Goal: Task Accomplishment & Management: Complete application form

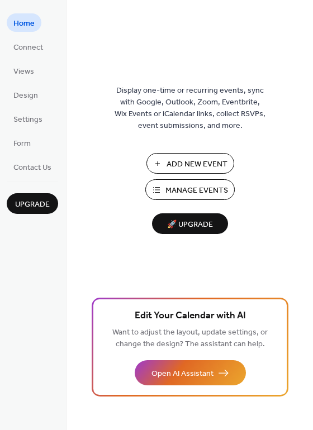
click at [185, 187] on span "Manage Events" at bounding box center [196, 191] width 63 height 12
click at [31, 115] on span "Settings" at bounding box center [27, 120] width 29 height 12
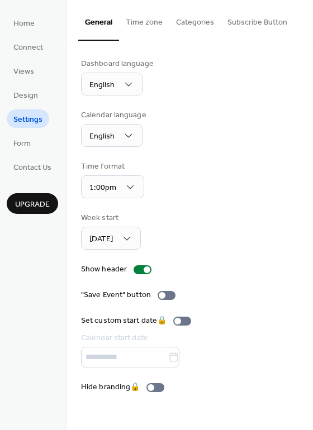
click at [208, 27] on button "Categories" at bounding box center [194, 20] width 51 height 40
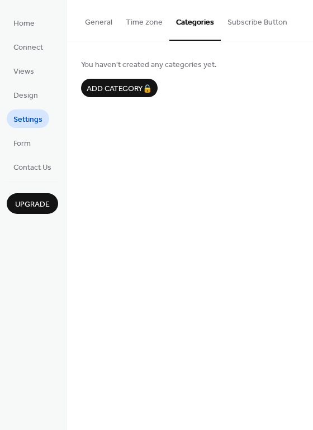
click at [106, 29] on button "General" at bounding box center [98, 20] width 41 height 40
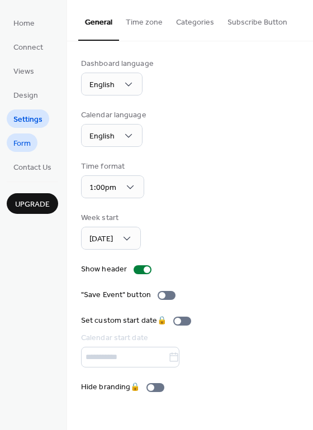
click at [29, 140] on span "Form" at bounding box center [21, 144] width 17 height 12
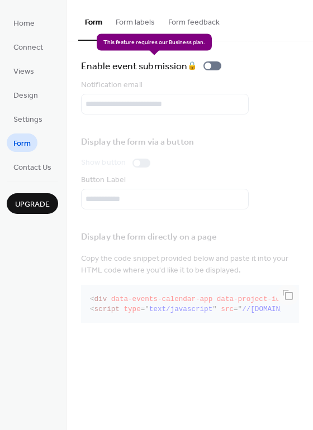
click at [212, 67] on div "Enable event submission 🔒" at bounding box center [153, 66] width 145 height 16
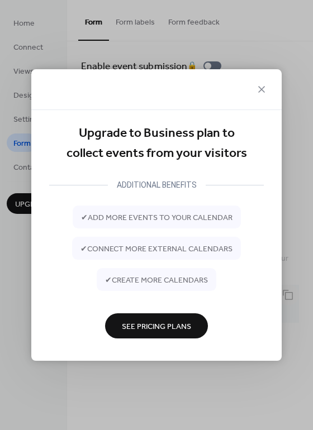
click at [179, 317] on button "See Pricing Plans" at bounding box center [156, 325] width 103 height 25
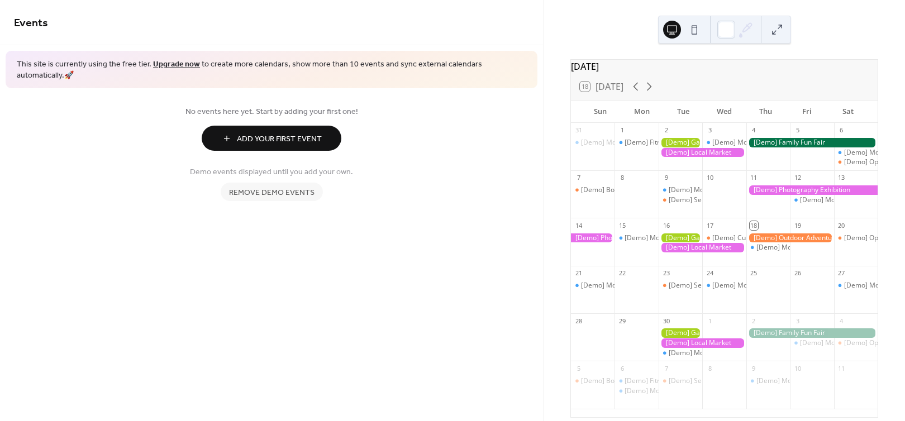
click at [276, 187] on span "Remove demo events" at bounding box center [271, 193] width 85 height 12
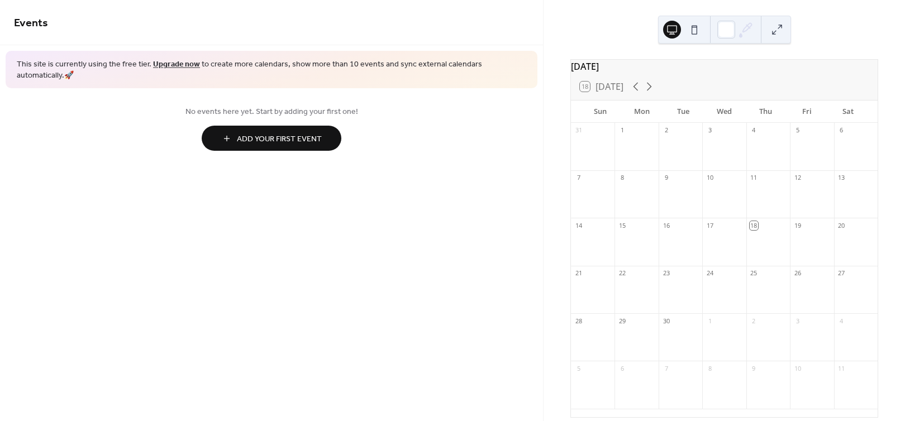
click at [299, 133] on span "Add Your First Event" at bounding box center [279, 139] width 85 height 12
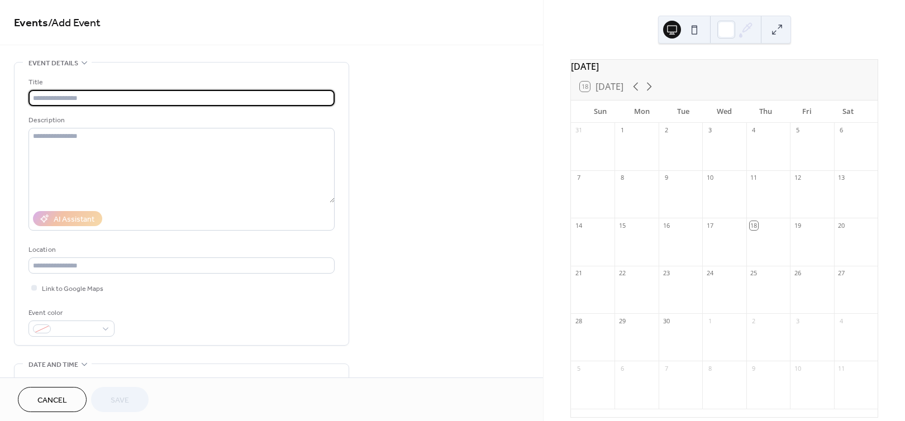
click at [143, 96] on input "text" at bounding box center [181, 98] width 306 height 16
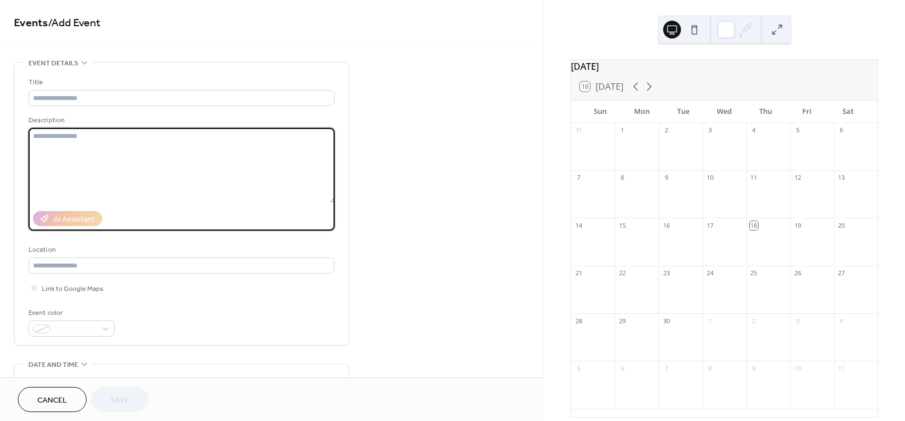
click at [131, 136] on textarea at bounding box center [181, 165] width 306 height 75
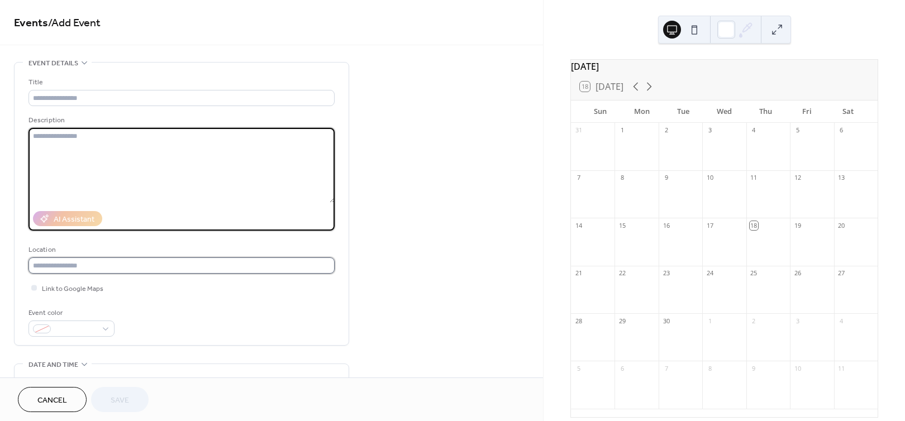
click at [130, 264] on input "text" at bounding box center [181, 265] width 306 height 16
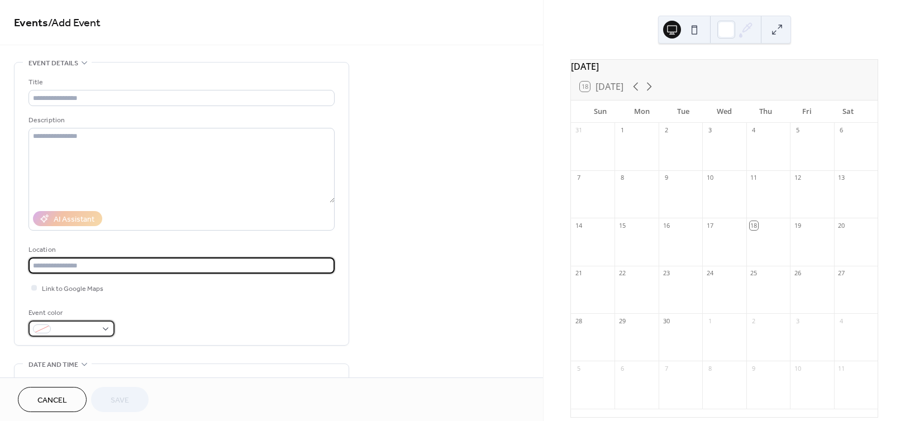
click at [86, 328] on span at bounding box center [75, 330] width 41 height 12
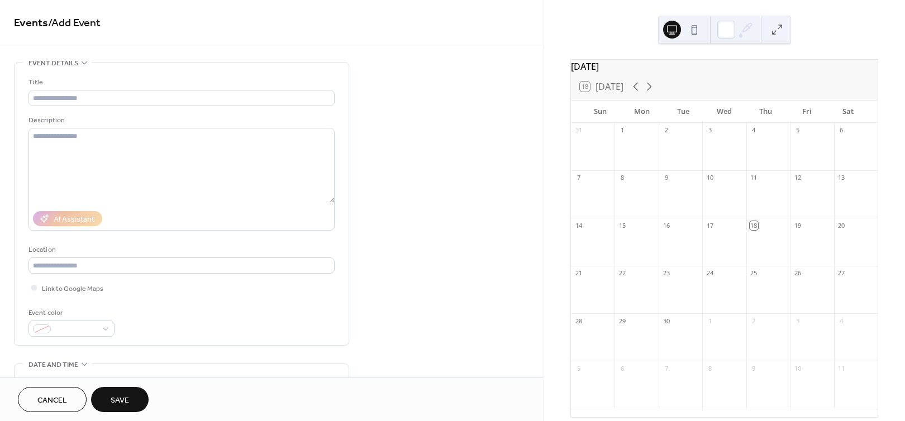
click at [167, 334] on div "Event color" at bounding box center [181, 322] width 306 height 30
click at [99, 326] on div at bounding box center [71, 329] width 86 height 16
click at [132, 331] on div "Event color" at bounding box center [181, 322] width 306 height 30
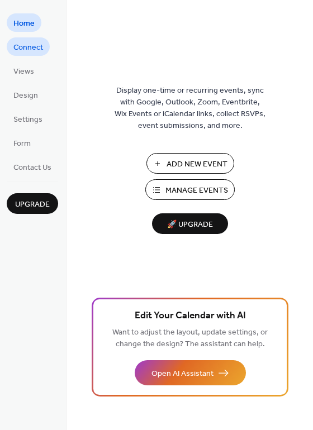
click at [35, 46] on span "Connect" at bounding box center [28, 48] width 30 height 12
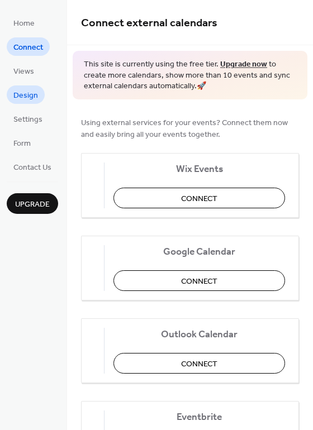
click at [34, 98] on span "Design" at bounding box center [25, 96] width 25 height 12
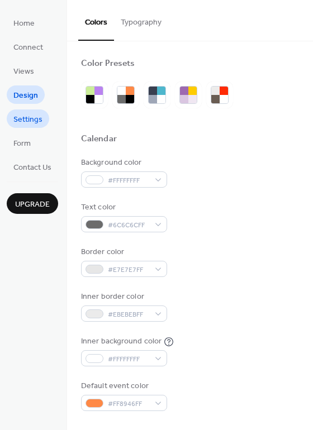
click at [31, 121] on span "Settings" at bounding box center [27, 120] width 29 height 12
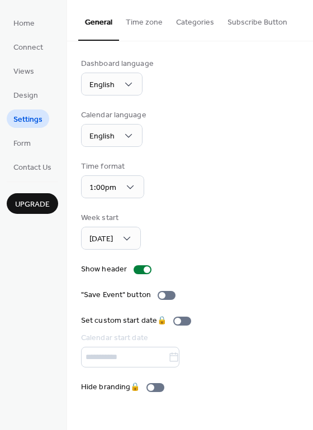
click at [194, 30] on button "Categories" at bounding box center [194, 20] width 51 height 40
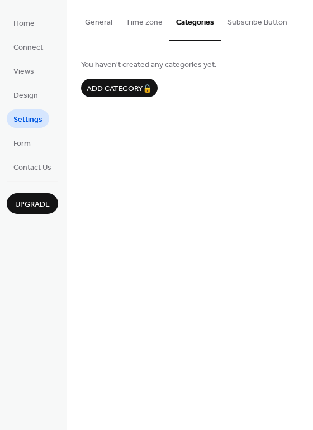
click at [149, 18] on button "Time zone" at bounding box center [144, 20] width 50 height 40
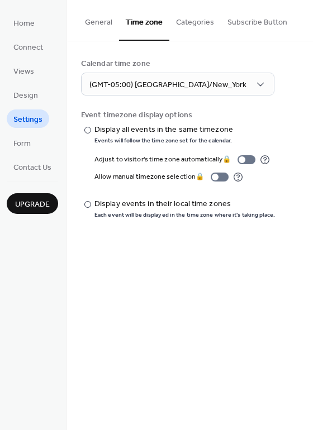
click at [194, 18] on button "Categories" at bounding box center [194, 20] width 51 height 40
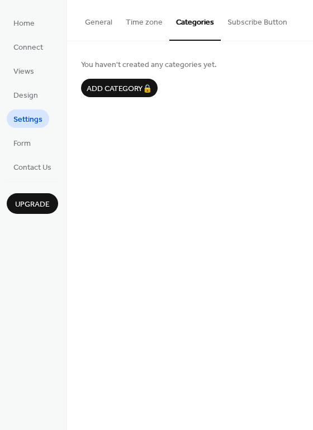
click at [246, 20] on button "Subscribe Button" at bounding box center [257, 20] width 73 height 40
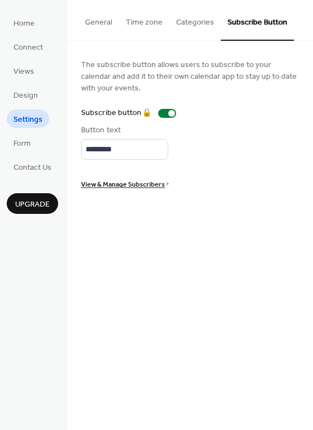
click at [198, 27] on button "Categories" at bounding box center [194, 20] width 51 height 40
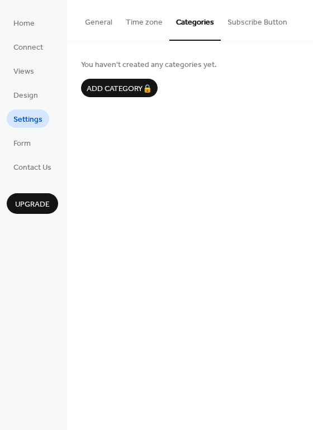
click at [149, 26] on button "Time zone" at bounding box center [144, 20] width 50 height 40
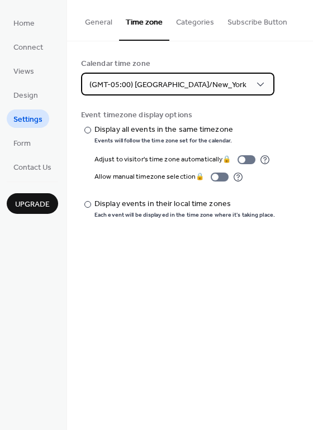
click at [146, 81] on span "(GMT-05:00) America/New_York" at bounding box center [167, 85] width 157 height 15
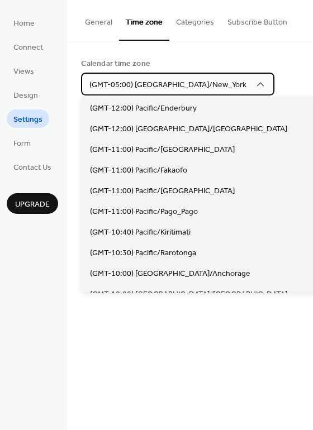
scroll to position [929, 0]
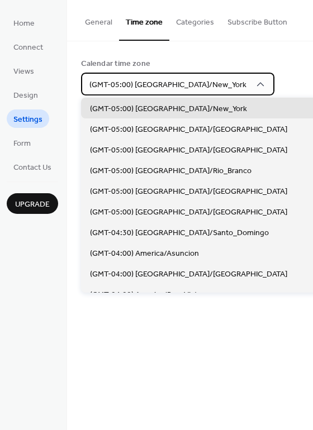
click at [146, 81] on span "(GMT-05:00) America/New_York" at bounding box center [167, 85] width 157 height 15
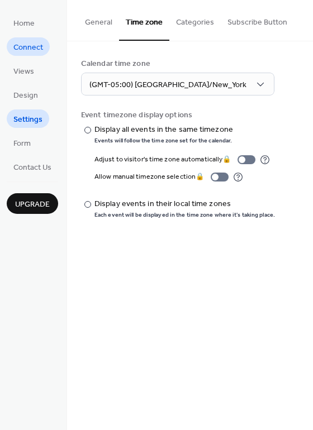
click at [30, 42] on span "Connect" at bounding box center [28, 48] width 30 height 12
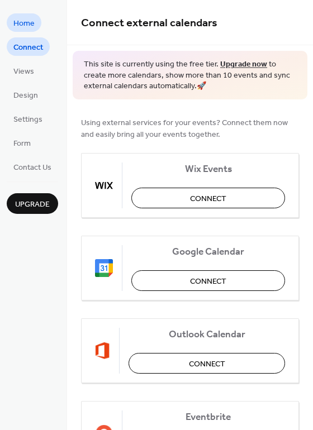
click at [30, 23] on span "Home" at bounding box center [23, 24] width 21 height 12
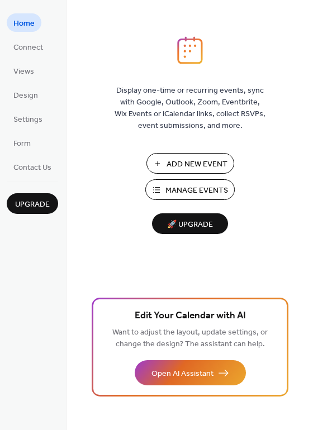
click at [196, 185] on span "Manage Events" at bounding box center [196, 191] width 63 height 12
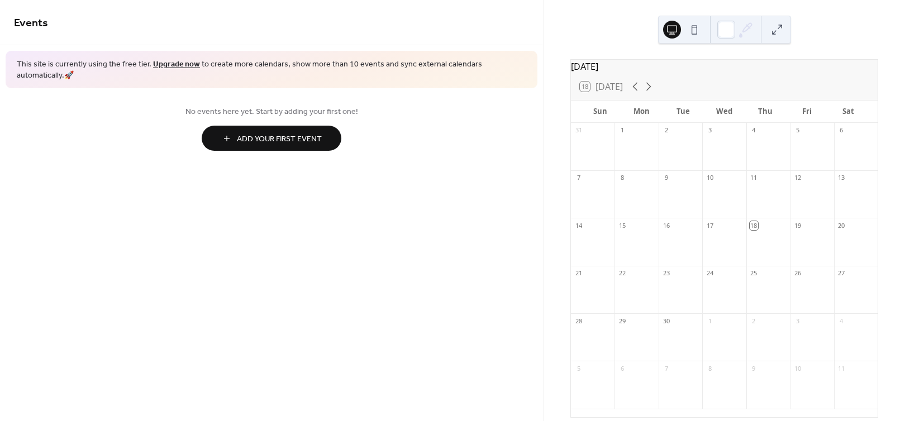
click at [318, 133] on span "Add Your First Event" at bounding box center [279, 139] width 85 height 12
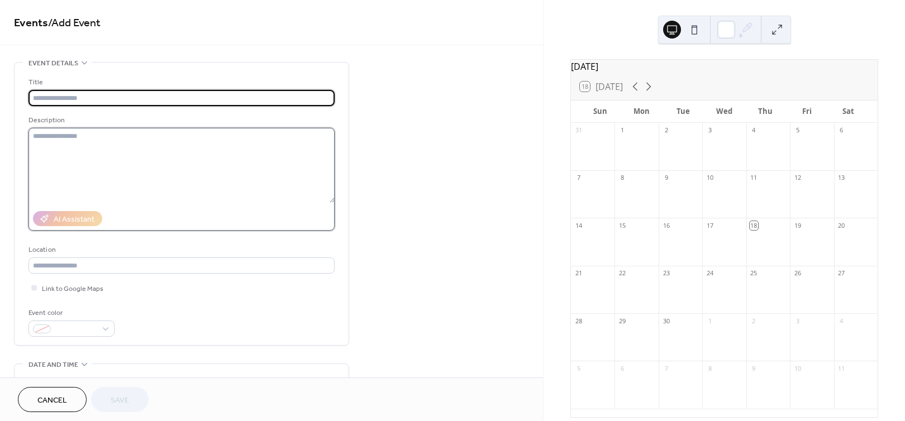
click at [292, 148] on textarea at bounding box center [181, 165] width 306 height 75
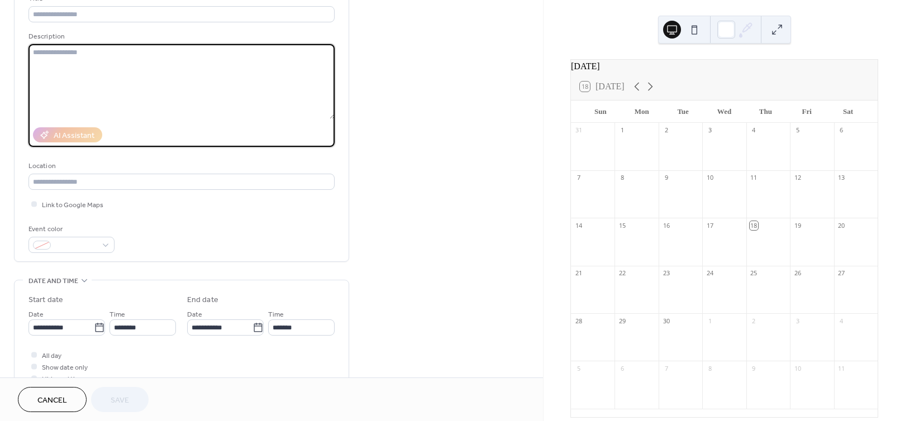
scroll to position [87, 0]
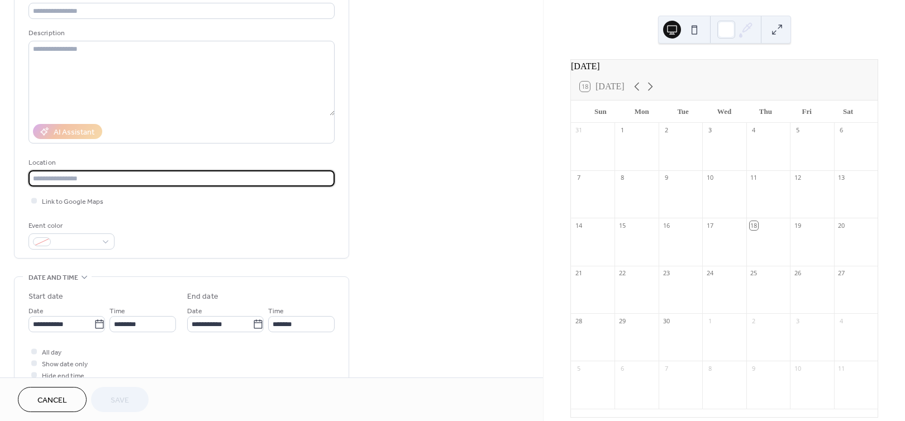
click at [260, 181] on input "text" at bounding box center [181, 178] width 306 height 16
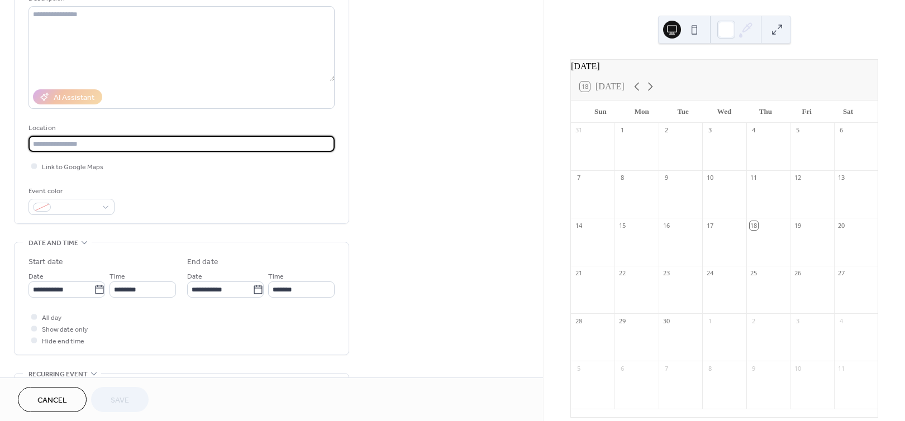
scroll to position [144, 0]
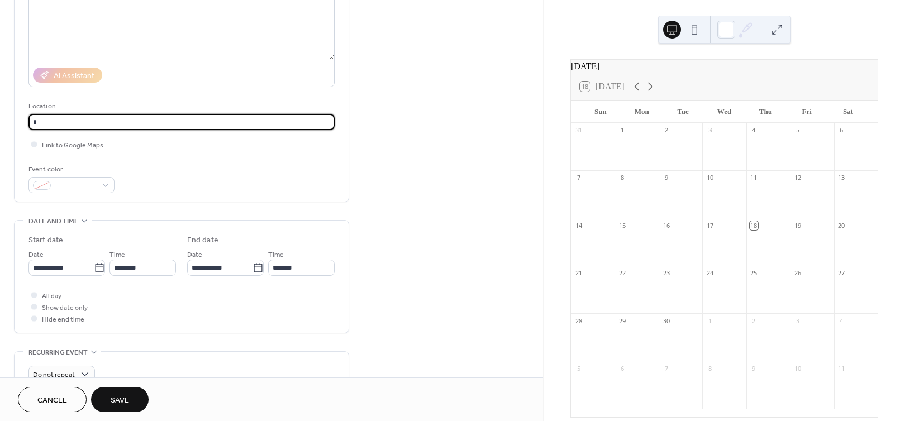
type input "*"
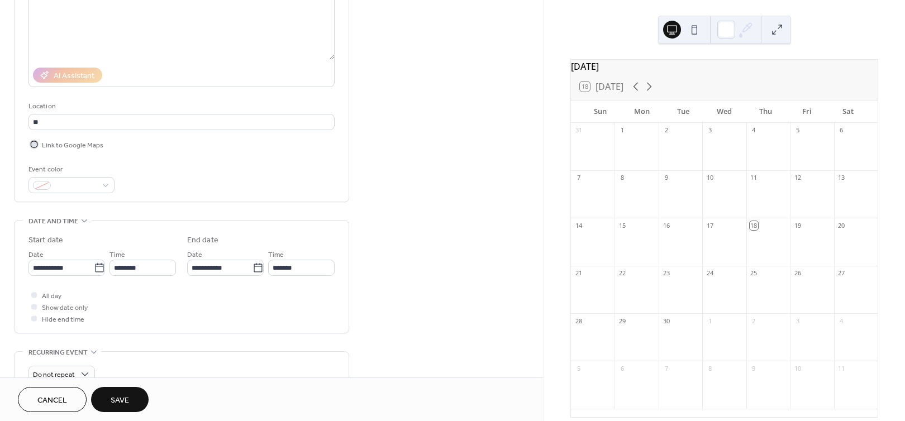
click at [35, 142] on div at bounding box center [34, 144] width 6 height 6
click at [75, 123] on input "**" at bounding box center [181, 122] width 306 height 16
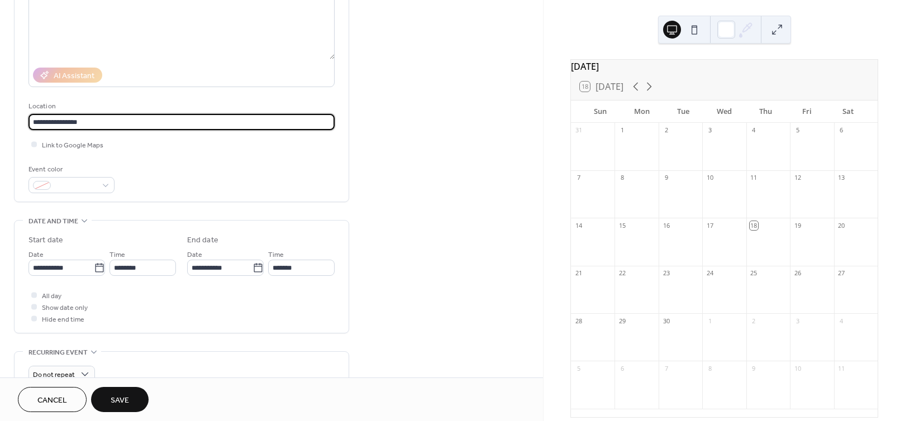
type input "**********"
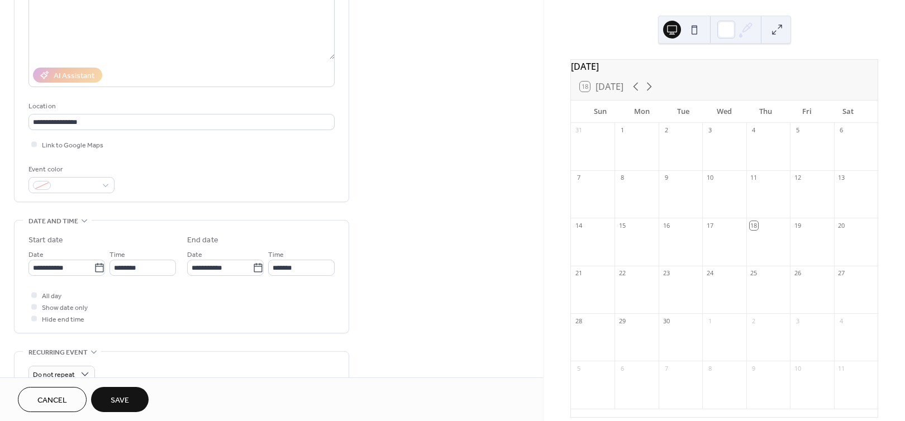
click at [133, 178] on div "Event color" at bounding box center [181, 179] width 306 height 30
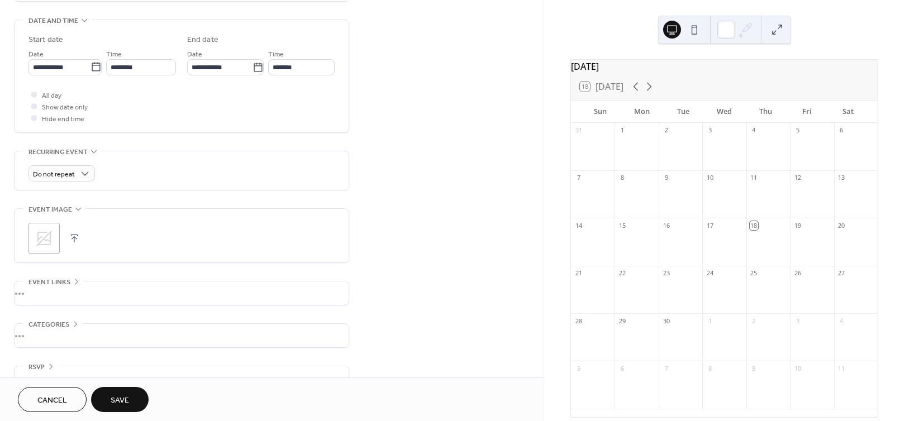
scroll to position [366, 0]
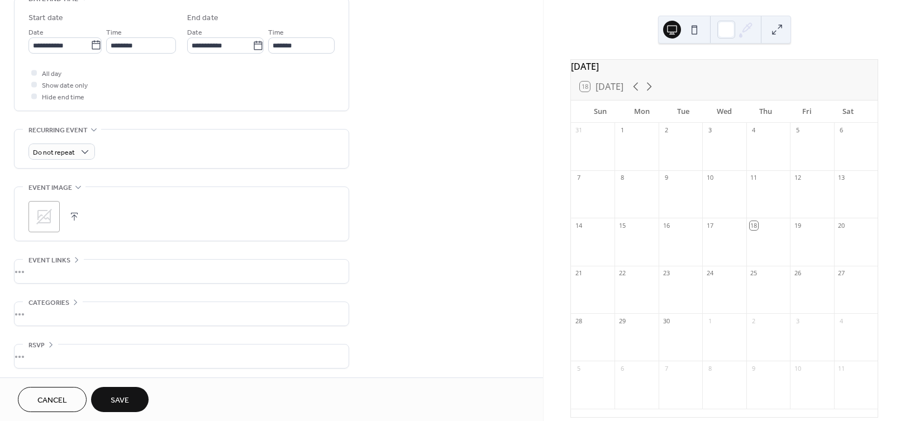
click at [63, 309] on div "•••" at bounding box center [182, 313] width 334 height 23
click at [83, 302] on div "No categories added yet. Add Category 🔒" at bounding box center [181, 336] width 306 height 69
click at [95, 293] on div "**********" at bounding box center [181, 55] width 335 height 718
click at [111, 400] on span "Save" at bounding box center [120, 401] width 18 height 12
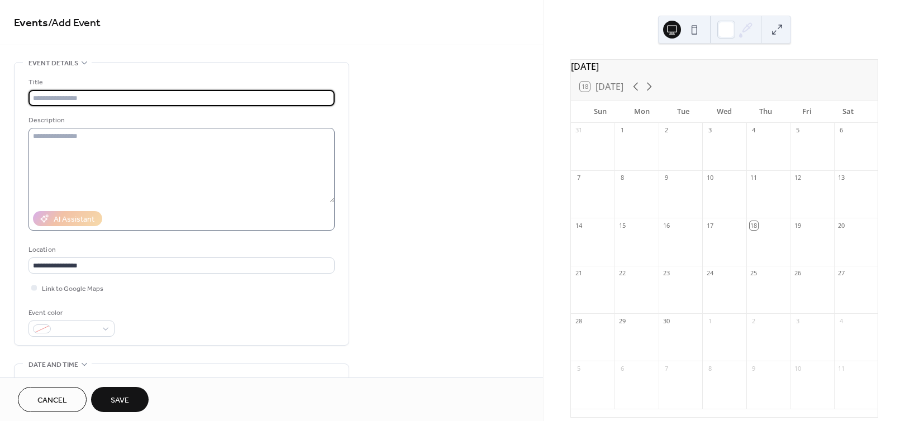
scroll to position [1, 0]
click at [74, 102] on input "text" at bounding box center [181, 97] width 306 height 16
type input "**"
click at [128, 395] on span "Save" at bounding box center [120, 401] width 18 height 12
